Goal: Transaction & Acquisition: Purchase product/service

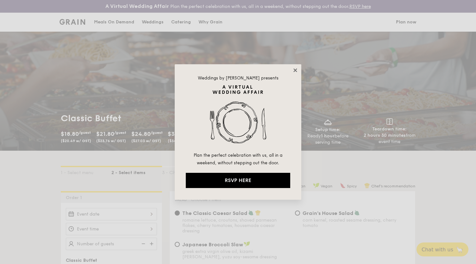
click at [295, 68] on icon at bounding box center [296, 70] width 6 height 6
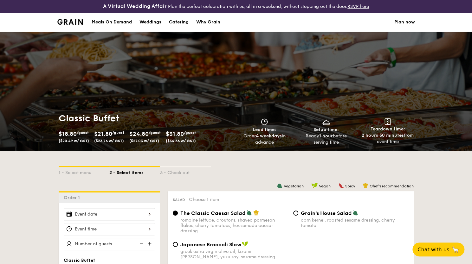
click at [179, 22] on div "Catering" at bounding box center [179, 22] width 20 height 19
select select
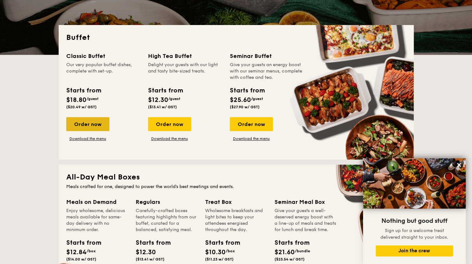
scroll to position [114, 0]
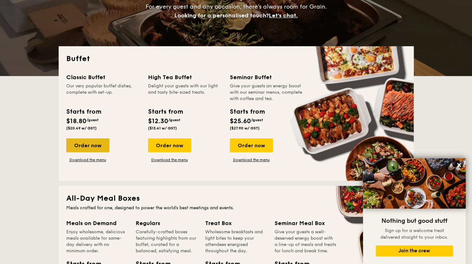
click at [91, 145] on div "Order now" at bounding box center [87, 145] width 43 height 14
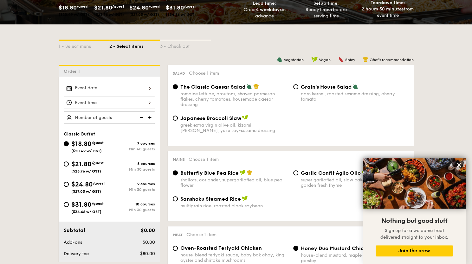
scroll to position [131, 0]
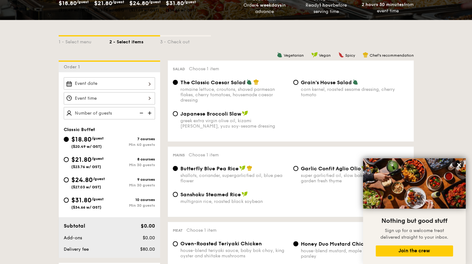
click at [171, 150] on div "Mains Choose 1 item Butterfly Blue Pea Rice shallots, coriander, supergarlicfie…" at bounding box center [291, 182] width 246 height 70
click at [459, 165] on icon at bounding box center [459, 165] width 4 height 4
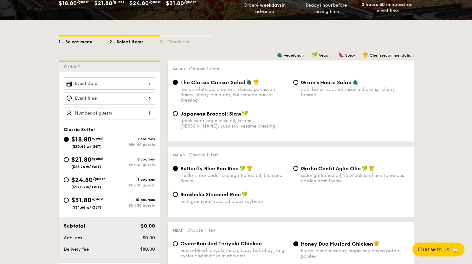
click at [76, 43] on div "1 - Select menu" at bounding box center [84, 40] width 51 height 9
select select
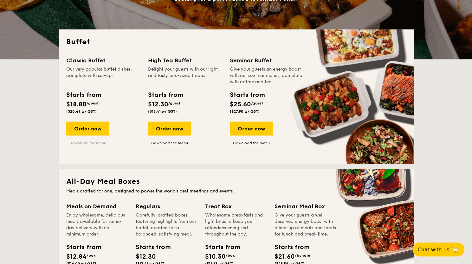
click at [92, 142] on link "Download the menu" at bounding box center [87, 143] width 43 height 5
click at [98, 131] on div "Order now" at bounding box center [87, 129] width 43 height 14
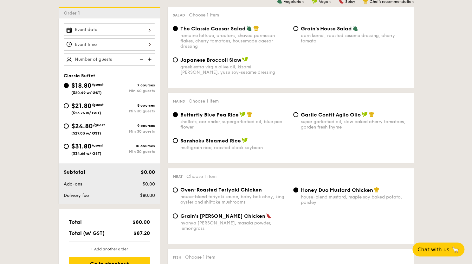
scroll to position [185, 0]
click at [66, 107] on input "$21.80 /guest ($23.76 w/ GST) 8 courses Min 30 guests" at bounding box center [66, 105] width 5 height 5
radio input "true"
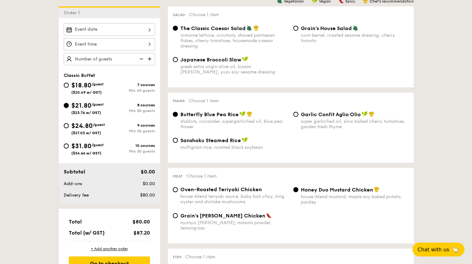
radio input "true"
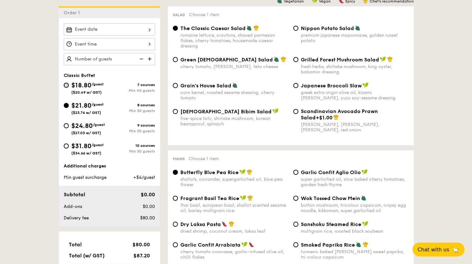
click at [67, 85] on input "$18.80 /guest ($20.49 w/ GST) 7 courses Min 40 guests" at bounding box center [66, 85] width 5 height 5
radio input "true"
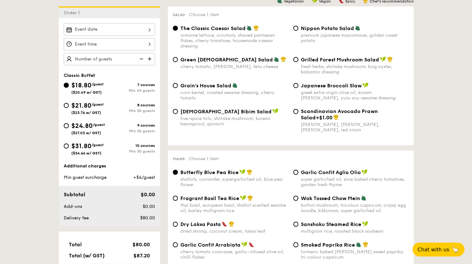
radio input "true"
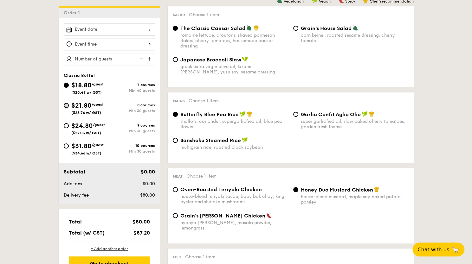
click at [66, 104] on input "$21.80 /guest ($23.76 w/ GST) 8 courses Min 30 guests" at bounding box center [66, 105] width 5 height 5
radio input "true"
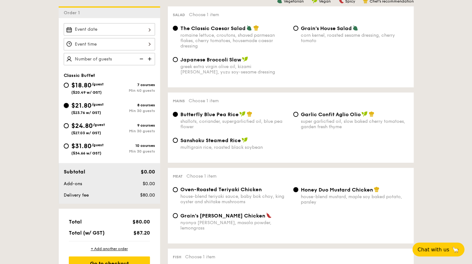
radio input "true"
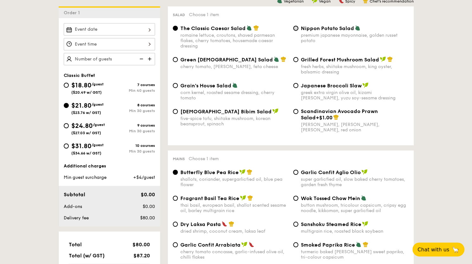
click at [297, 28] on input "Nippon Potato Salad premium japanese mayonnaise, golden russet potato" at bounding box center [295, 28] width 5 height 5
radio input "true"
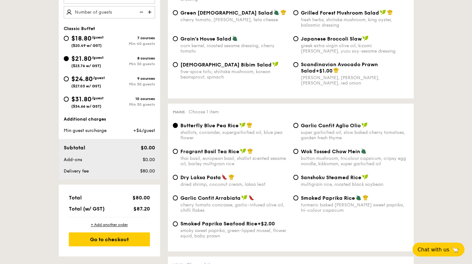
scroll to position [263, 0]
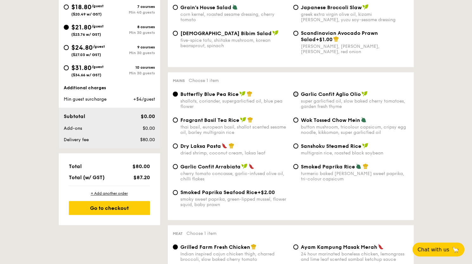
click at [295, 96] on input "Garlic Confit Aglio Olio super garlicfied oil, slow baked cherry tomatoes, gard…" at bounding box center [295, 94] width 5 height 5
radio input "true"
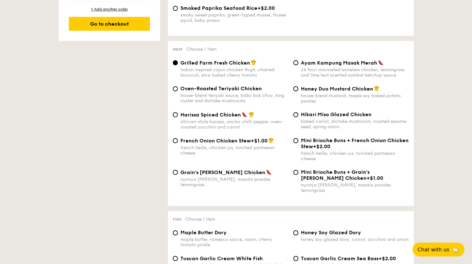
scroll to position [453, 0]
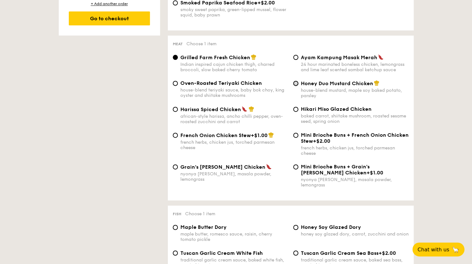
click at [294, 85] on input "Honey Duo Mustard Chicken house-blend mustard, maple soy baked potato, parsley" at bounding box center [295, 83] width 5 height 5
radio input "true"
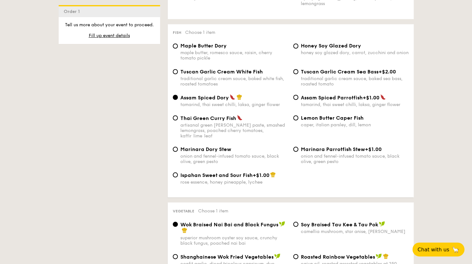
scroll to position [635, 0]
click at [296, 71] on input "Tuscan Garlic Cream Sea Bass +$2.00 traditional garlic cream sauce, baked sea b…" at bounding box center [295, 71] width 5 height 5
radio input "true"
click at [388, 69] on span "+$2.00" at bounding box center [386, 71] width 17 height 6
click at [298, 69] on input "Tuscan Garlic Cream Sea Bass +$2.00 traditional garlic cream sauce, baked sea b…" at bounding box center [295, 71] width 5 height 5
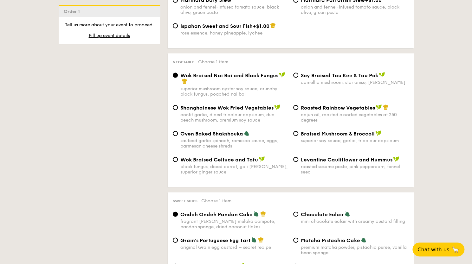
scroll to position [791, 0]
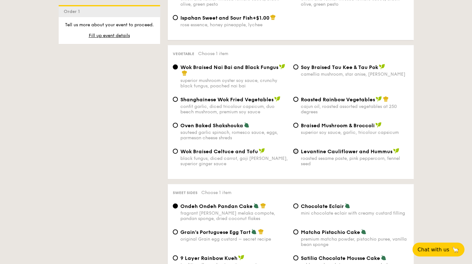
click at [294, 149] on input "Levantine Cauliflower and Hummus roasted sesame paste, pink peppercorn, fennel …" at bounding box center [295, 151] width 5 height 5
radio input "true"
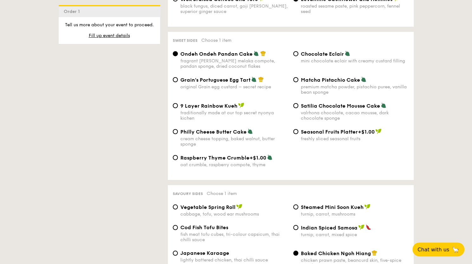
scroll to position [945, 0]
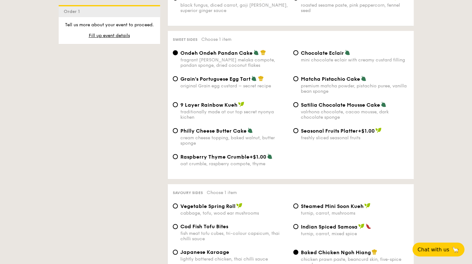
click at [176, 77] on div "Grain's Portuguese Egg Tart original Grain egg custard – secret recipe" at bounding box center [230, 82] width 120 height 13
click at [175, 76] on input "Grain's Portuguese Egg Tart original Grain egg custard – secret recipe" at bounding box center [175, 78] width 5 height 5
radio input "true"
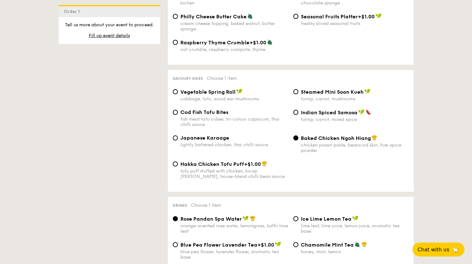
scroll to position [1059, 0]
click at [177, 111] on div "Cod Fish Tofu Bites fish meat tofu cubes, tri-colour capsicum, thai chilli sauce" at bounding box center [230, 118] width 120 height 18
click at [174, 110] on input "Cod Fish Tofu Bites fish meat tofu cubes, tri-colour capsicum, thai chilli sauce" at bounding box center [175, 112] width 5 height 5
radio input "true"
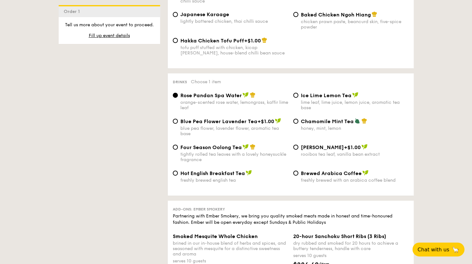
scroll to position [1183, 0]
click at [177, 146] on input "Four Season Oolong Tea tightly rolled tea leaves with a lovely honeysuckle frag…" at bounding box center [175, 146] width 5 height 5
radio input "true"
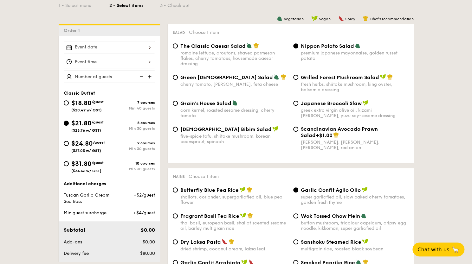
scroll to position [164, 0]
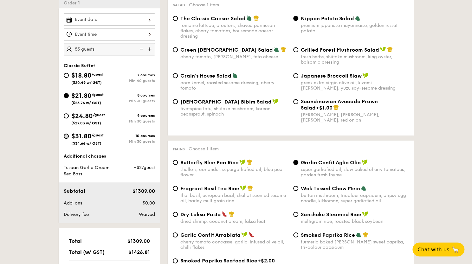
scroll to position [189, 0]
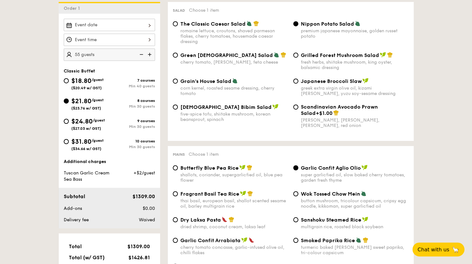
click at [141, 54] on img at bounding box center [141, 54] width 10 height 12
type input "54"
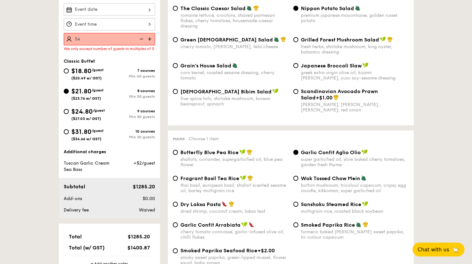
scroll to position [204, 0]
